Goal: Transaction & Acquisition: Purchase product/service

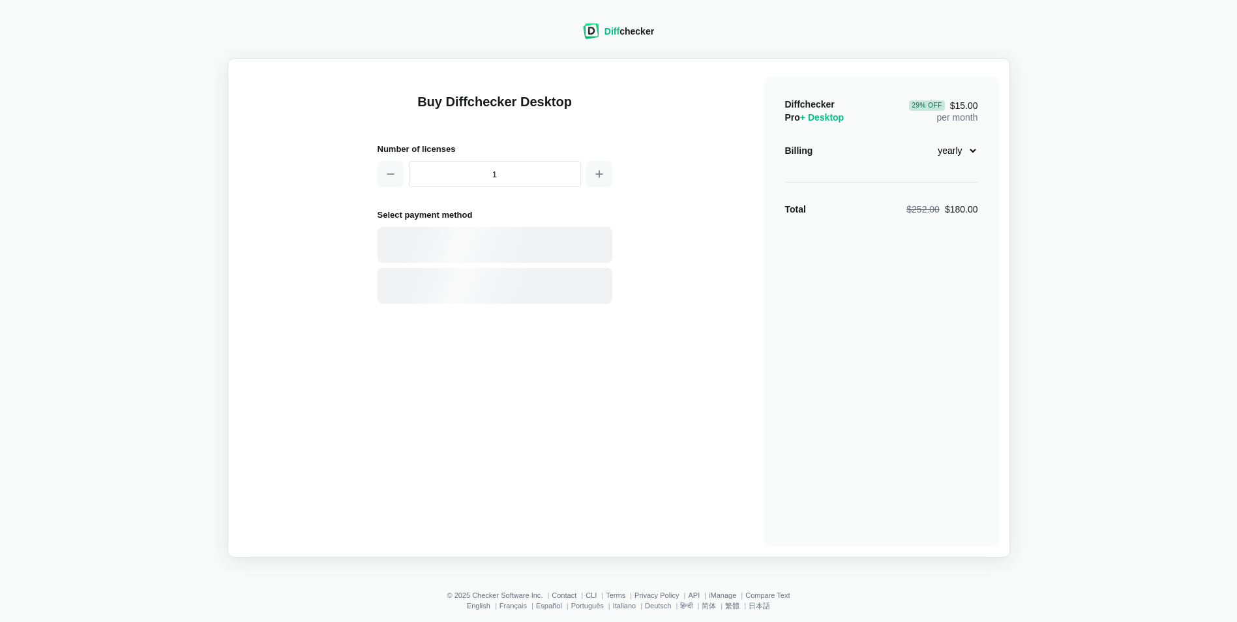
select select "desktop-yearly-180"
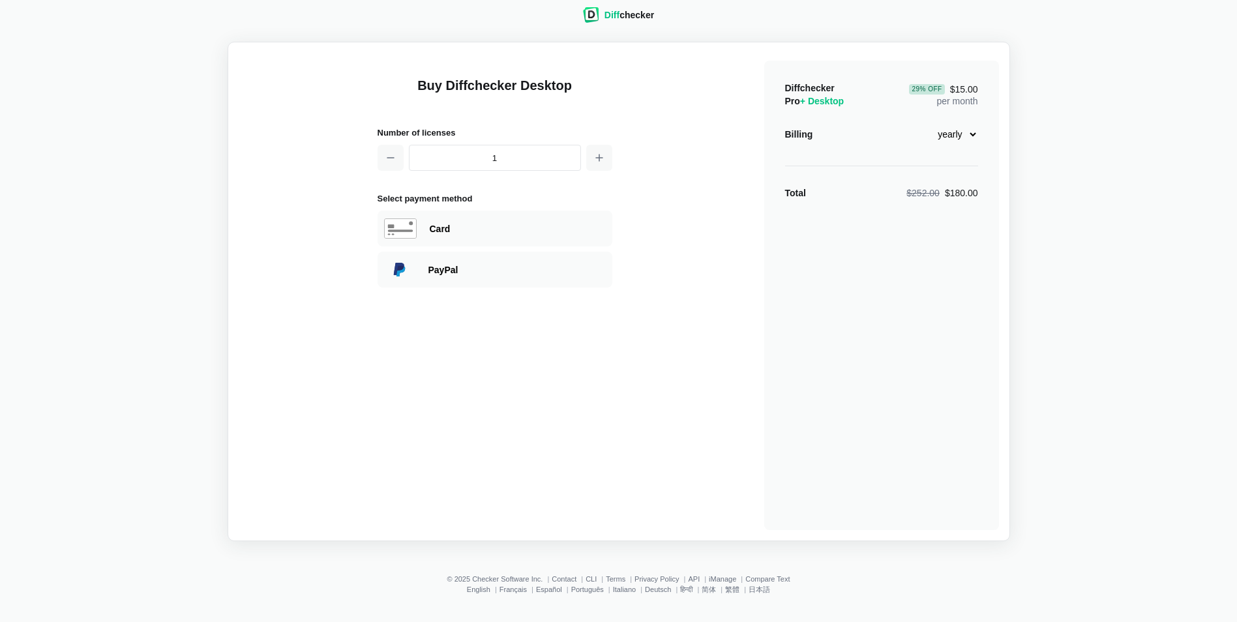
click at [523, 225] on div "Card" at bounding box center [518, 228] width 176 height 13
select select "[GEOGRAPHIC_DATA]"
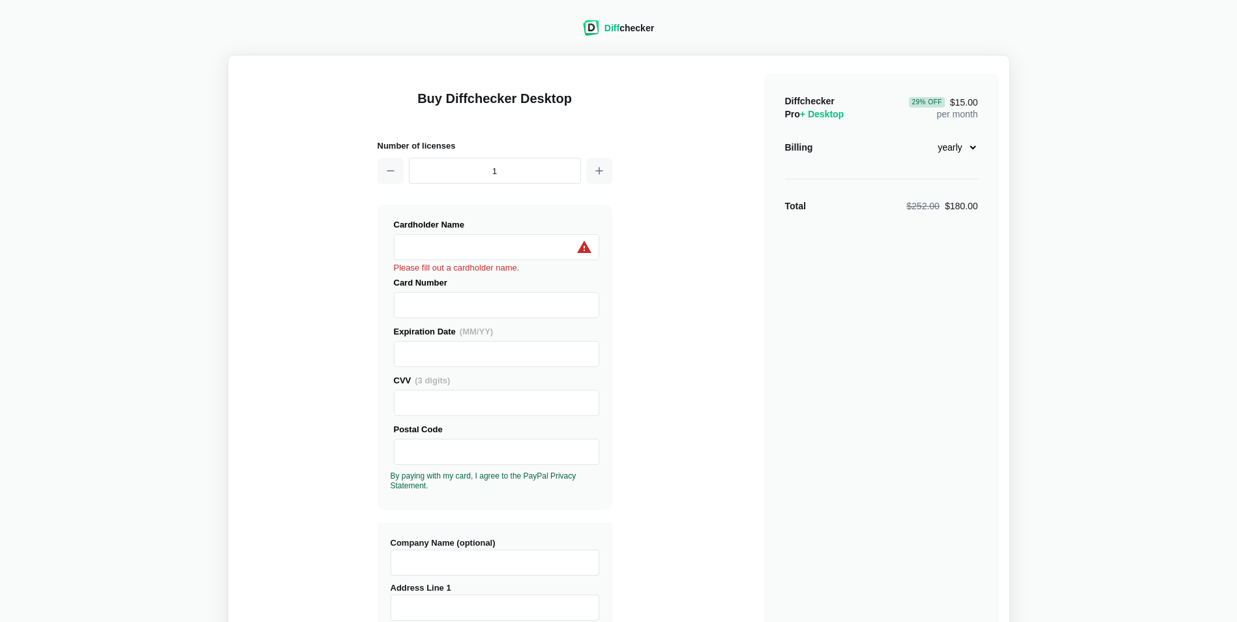
scroll to position [0, 0]
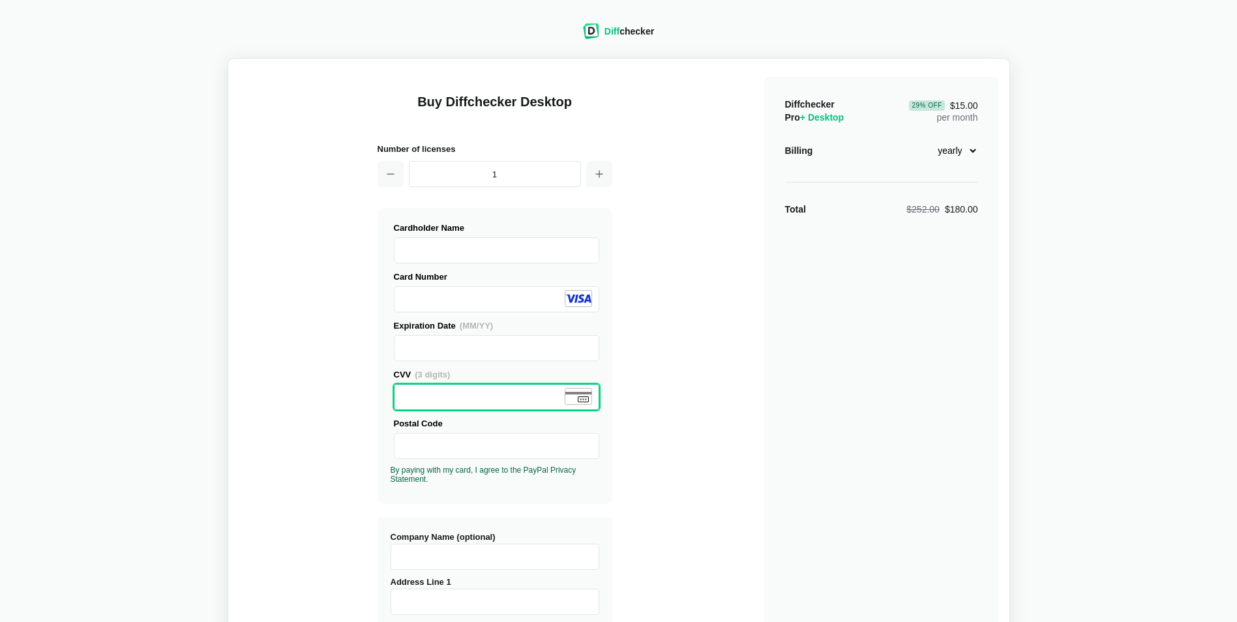
click at [440, 432] on label "Postal Code" at bounding box center [496, 438] width 205 height 42
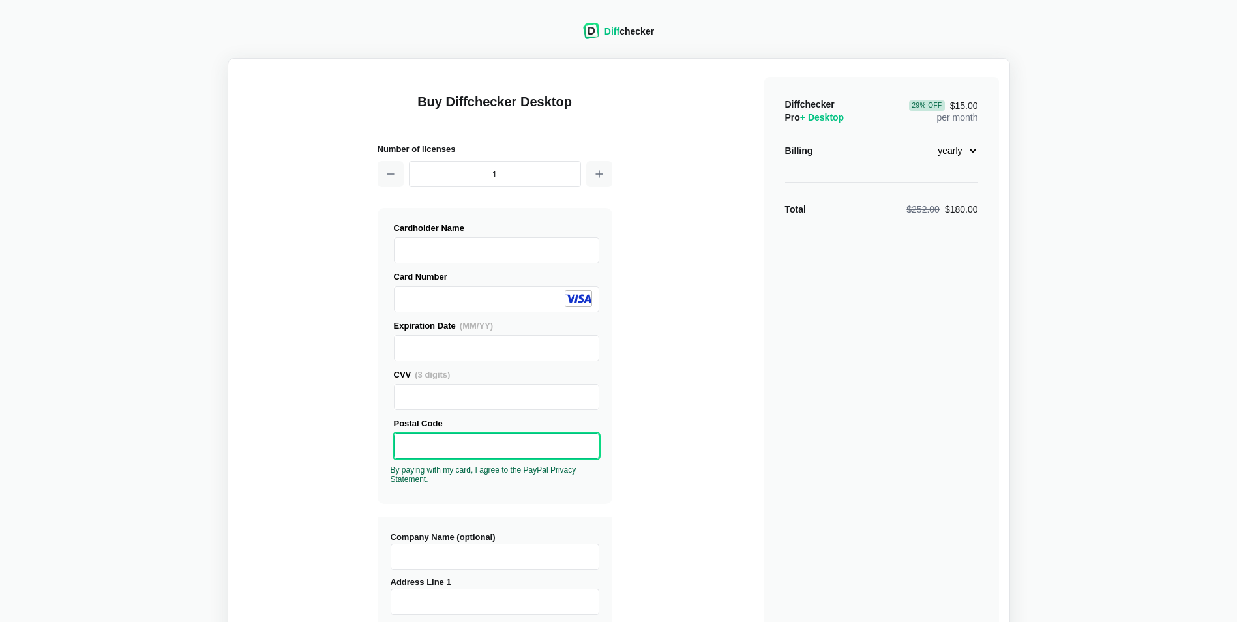
click at [370, 457] on div "Buy Diffchecker Desktop Number of licenses 1 Visa MasterCard Union Pay American…" at bounding box center [619, 497] width 761 height 857
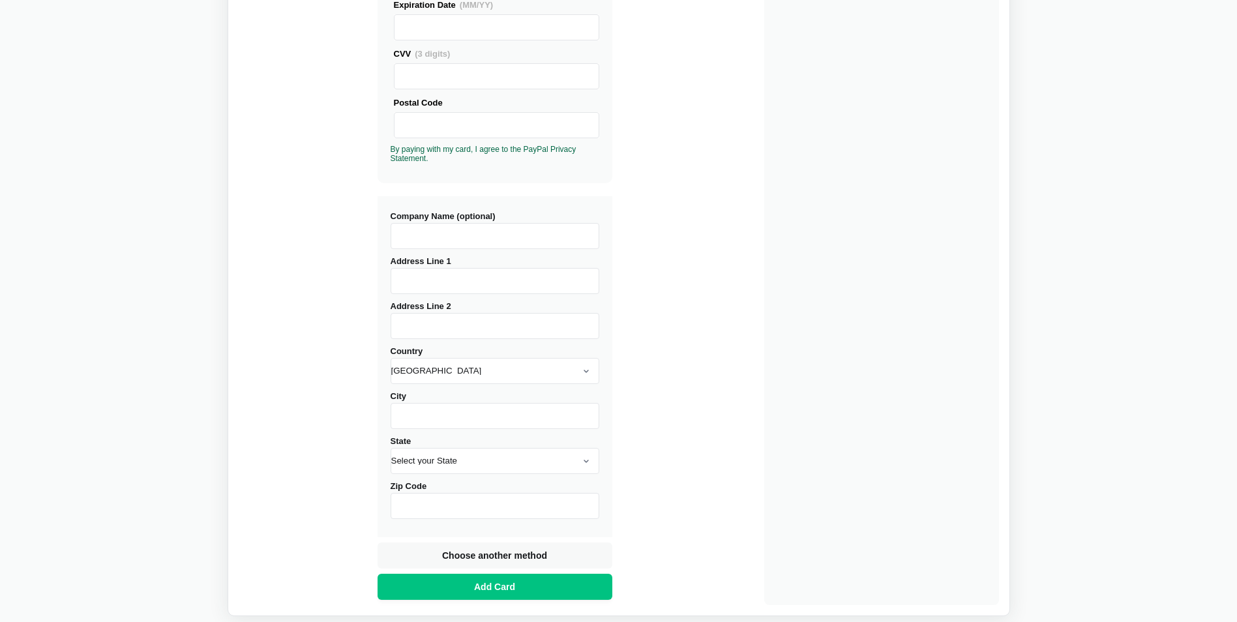
scroll to position [326, 0]
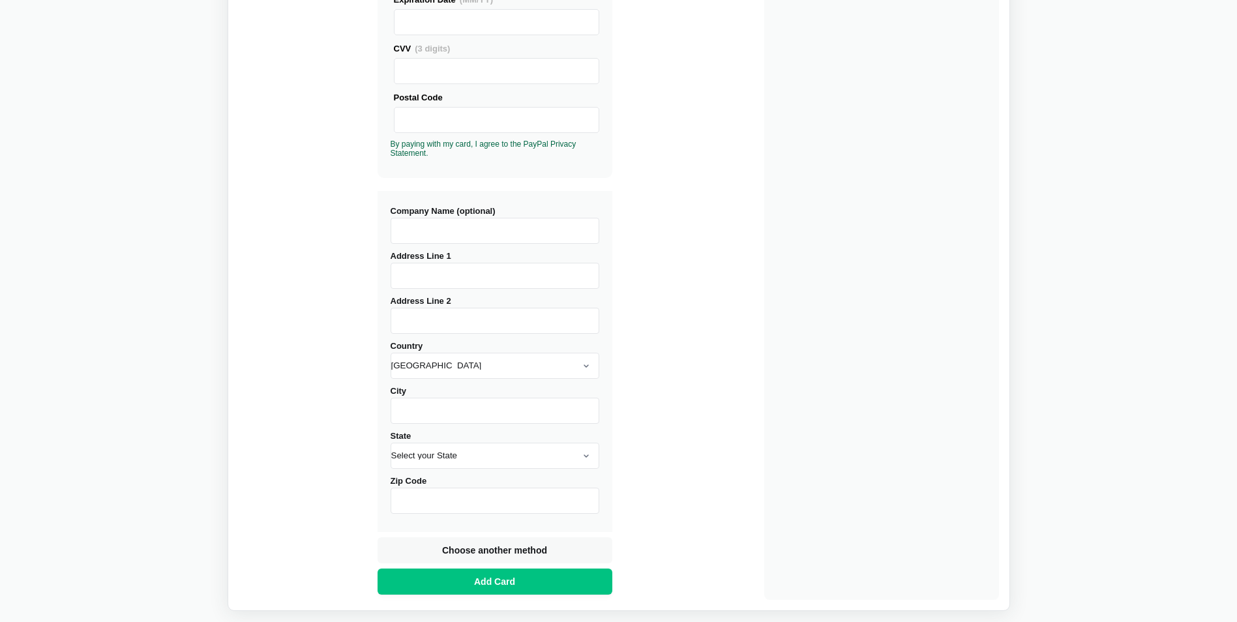
click at [428, 280] on input "Address Line 1" at bounding box center [495, 276] width 209 height 26
type input "[STREET_ADDRESS][PERSON_NAME]"
type input "Unit 4E"
type input "[GEOGRAPHIC_DATA]"
select select "IL"
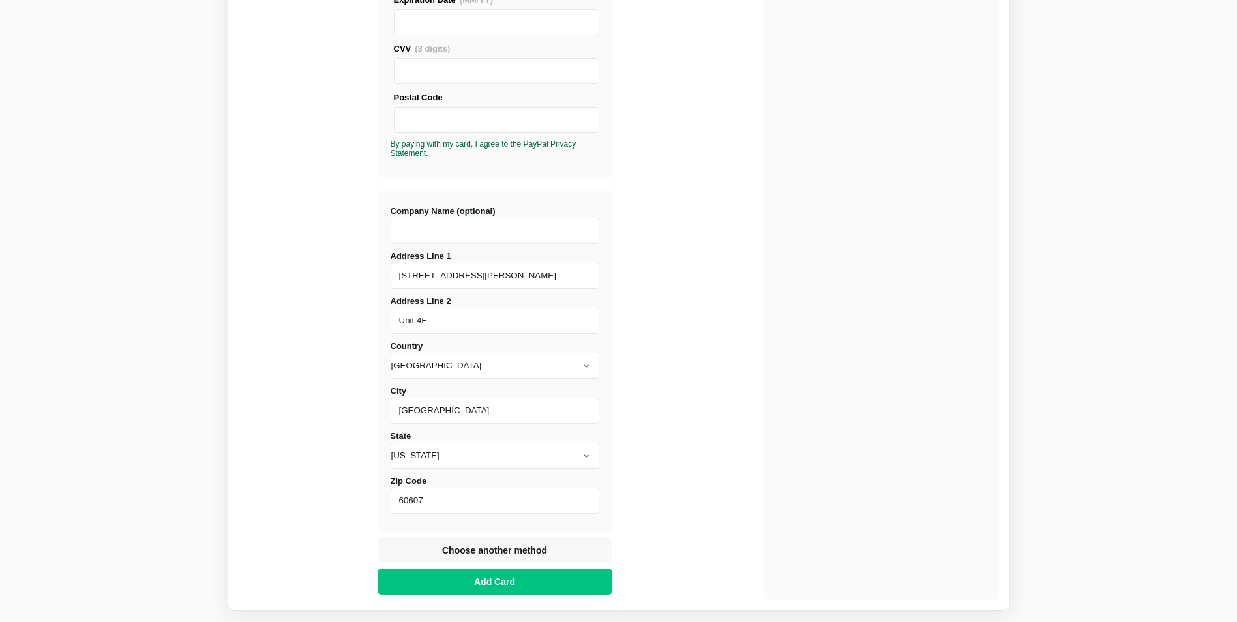
type input "60607"
click at [648, 277] on div "Buy Diffchecker Desktop Number of licenses 1 Visa MasterCard Union Pay American…" at bounding box center [619, 171] width 761 height 857
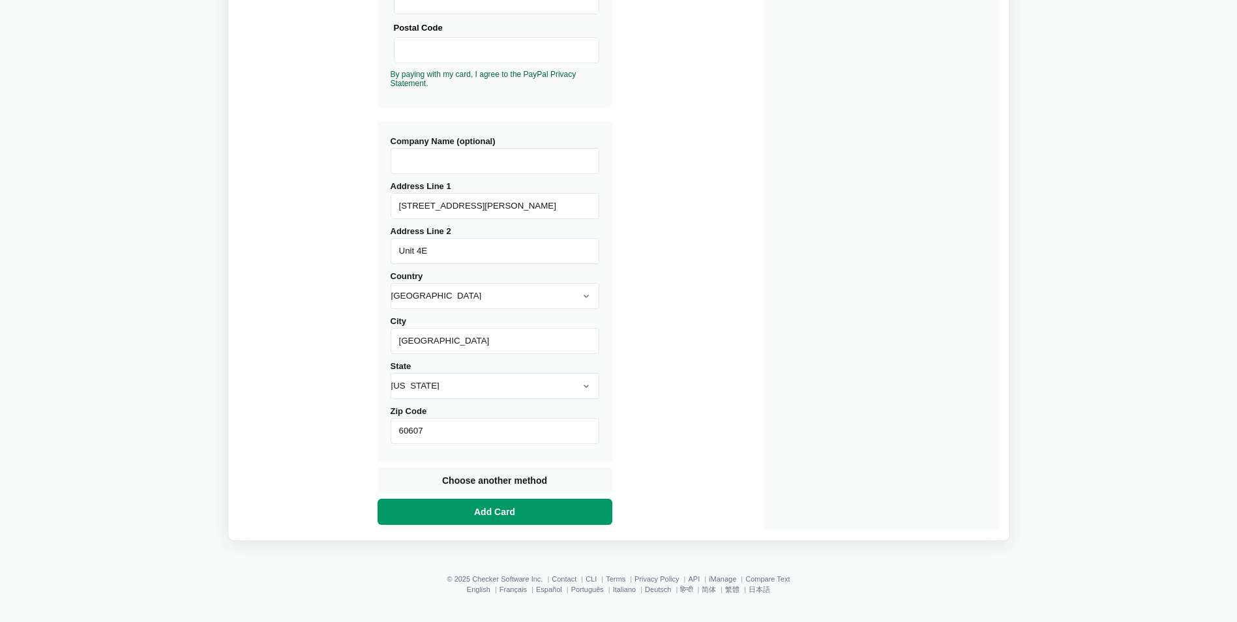
click at [508, 506] on span "Add Card" at bounding box center [495, 512] width 46 height 13
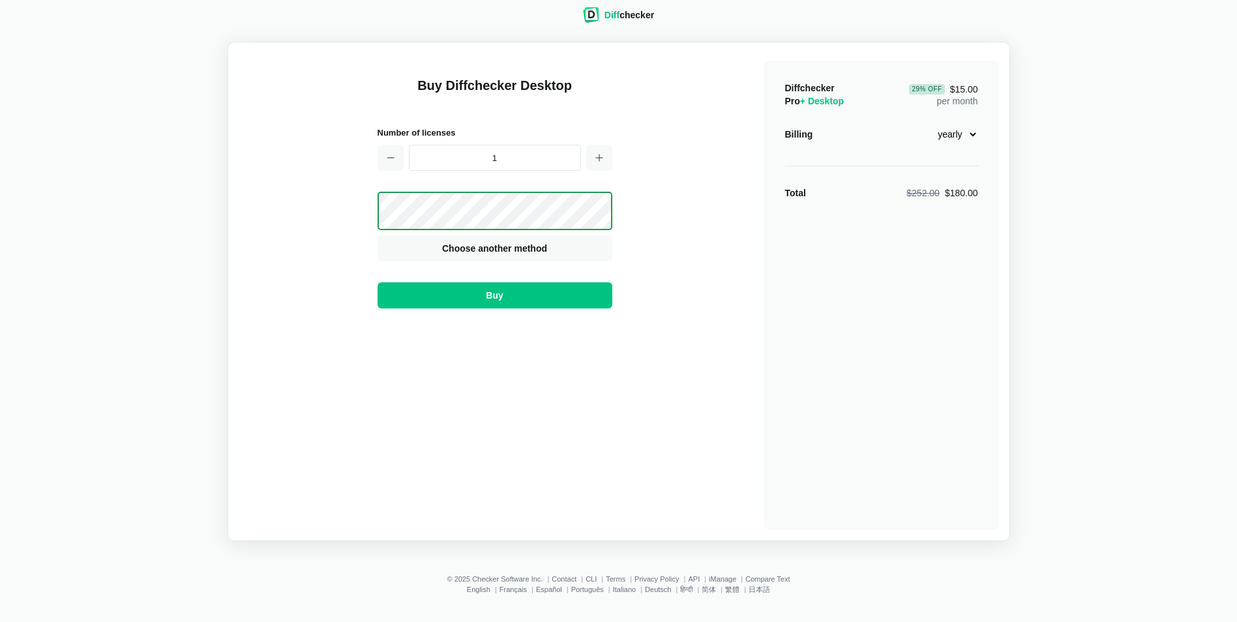
scroll to position [16, 0]
click at [536, 299] on button "Buy" at bounding box center [495, 295] width 235 height 26
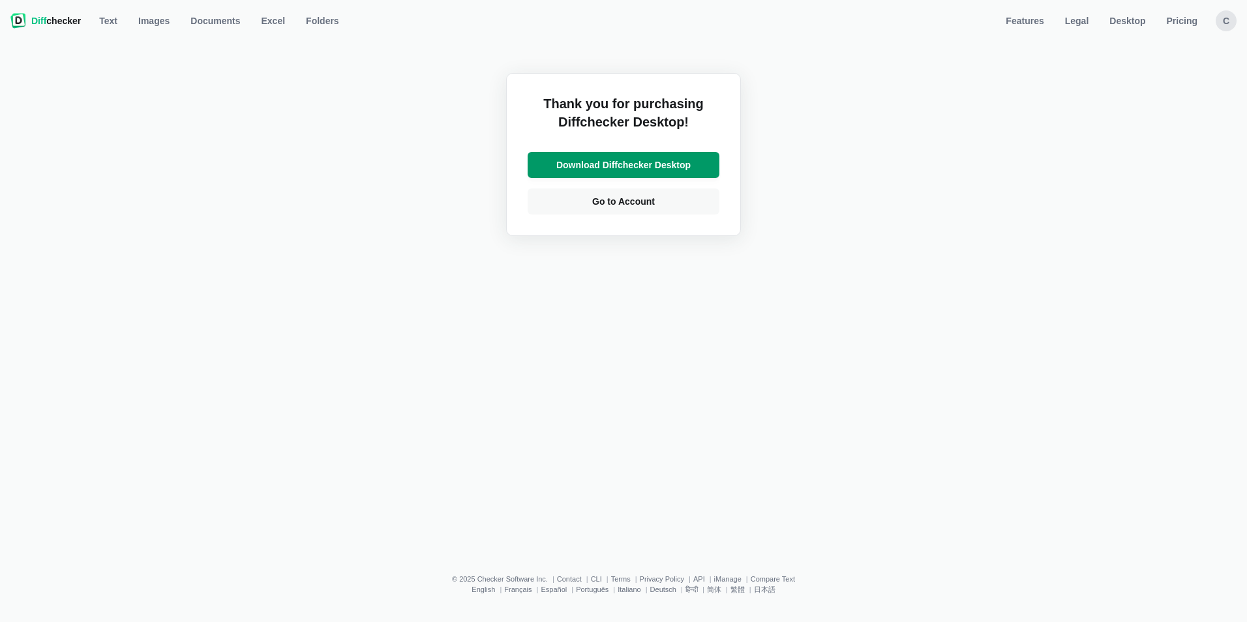
click at [660, 163] on span "Download Diffchecker Desktop" at bounding box center [624, 165] width 140 height 13
click at [681, 206] on link "Go to Account" at bounding box center [624, 202] width 192 height 26
